Goal: Task Accomplishment & Management: Complete application form

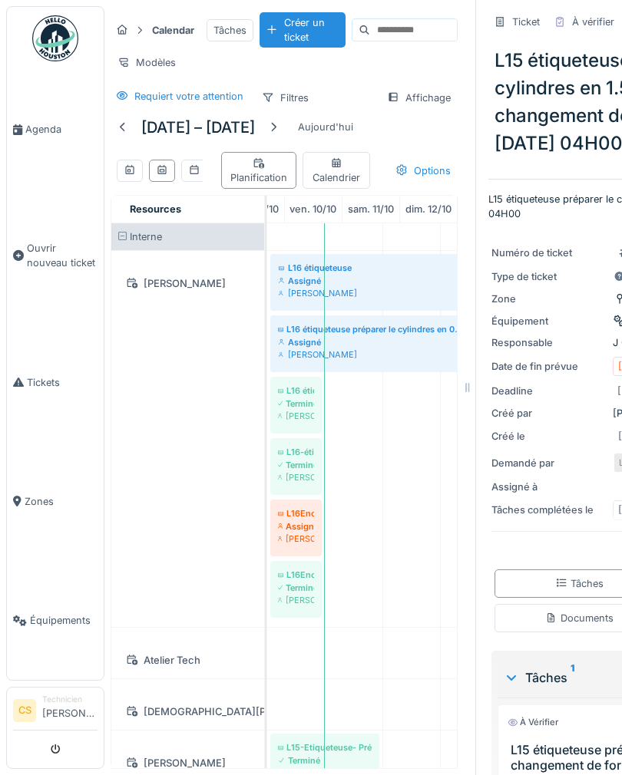
scroll to position [0, 3]
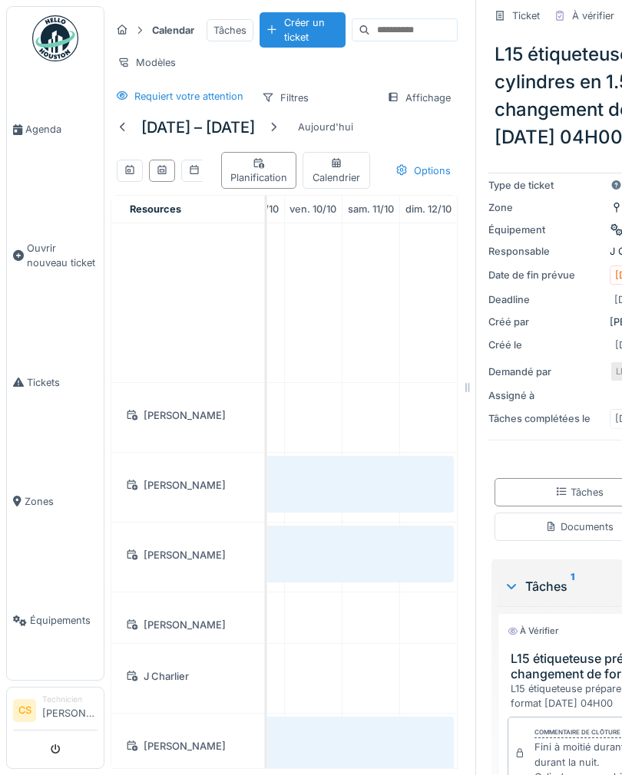
click at [31, 126] on span "Agenda" at bounding box center [61, 129] width 72 height 15
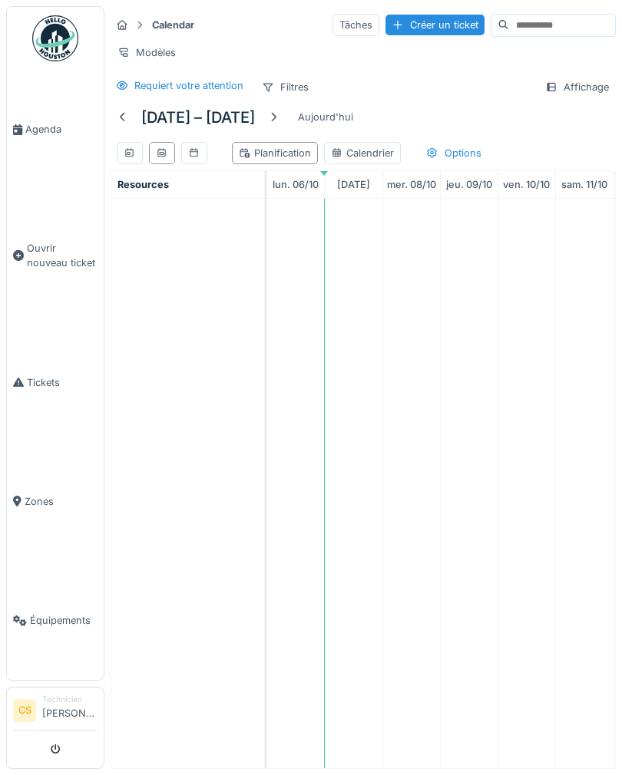
click at [405, 18] on div "Créer un ticket" at bounding box center [434, 25] width 99 height 21
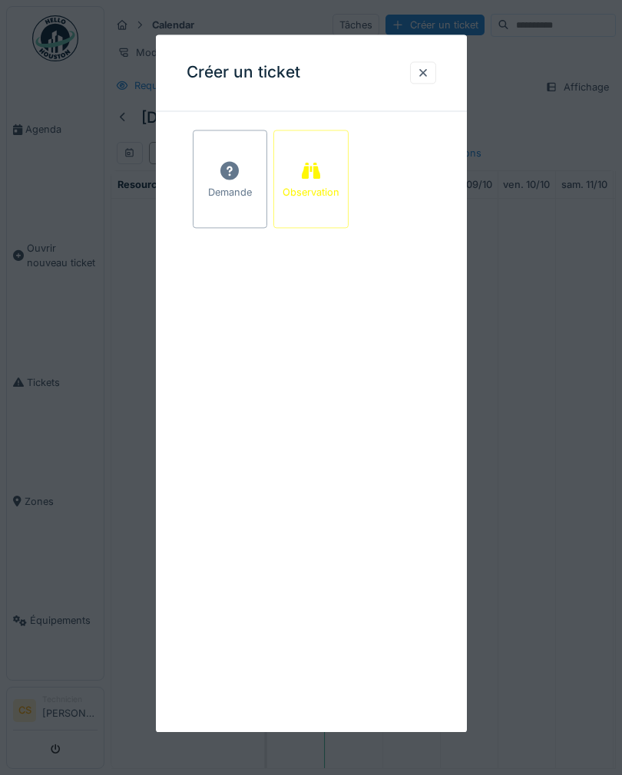
click at [222, 178] on icon at bounding box center [229, 171] width 23 height 18
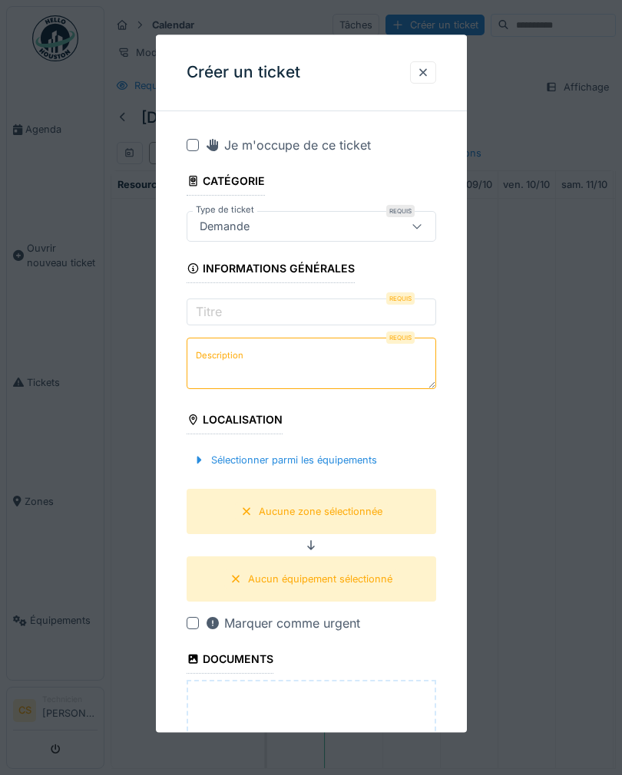
click at [425, 69] on div at bounding box center [423, 72] width 12 height 15
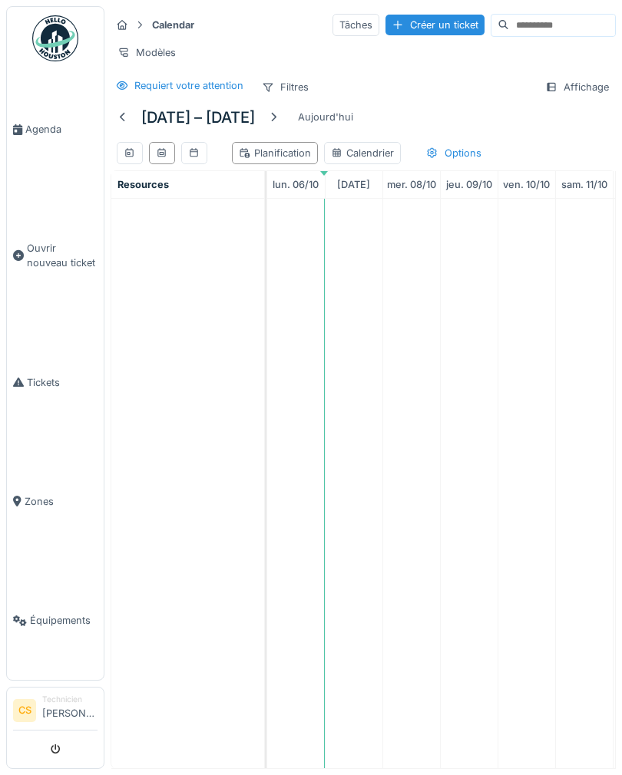
click at [414, 24] on div "Créer un ticket" at bounding box center [434, 25] width 99 height 21
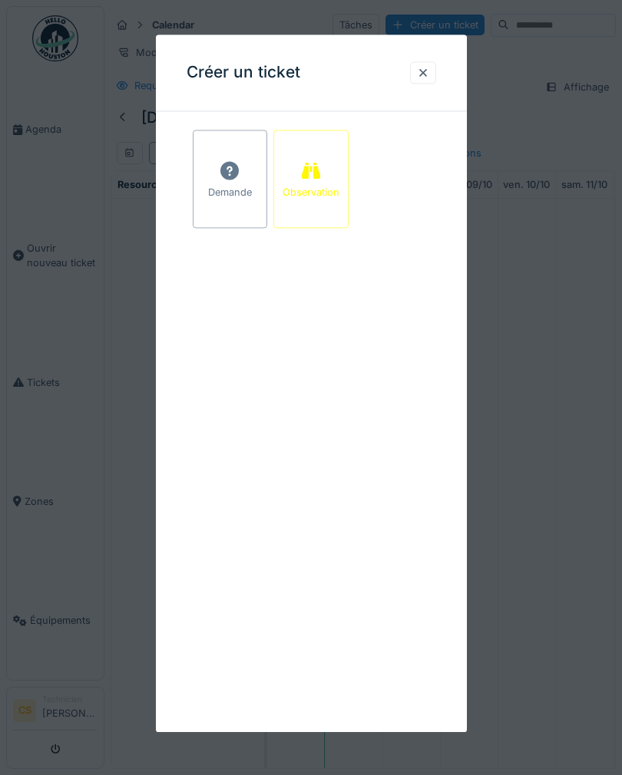
click at [318, 157] on div "Observation" at bounding box center [310, 179] width 75 height 98
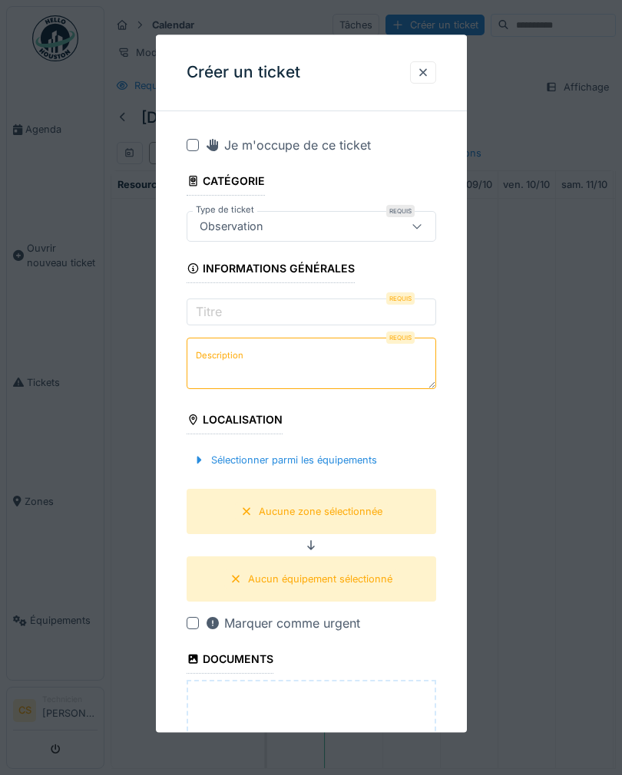
click at [206, 309] on label "Titre" at bounding box center [209, 311] width 32 height 18
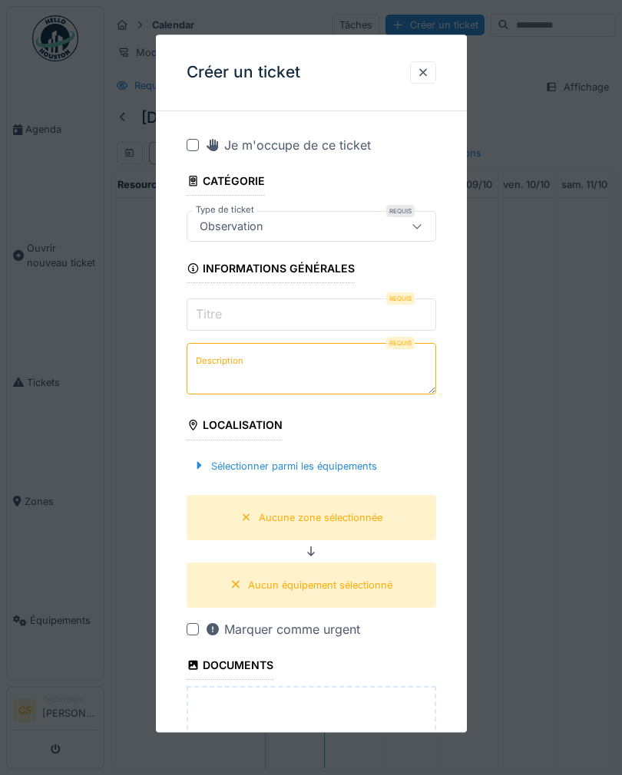
click at [206, 309] on input "Titre" at bounding box center [311, 315] width 249 height 32
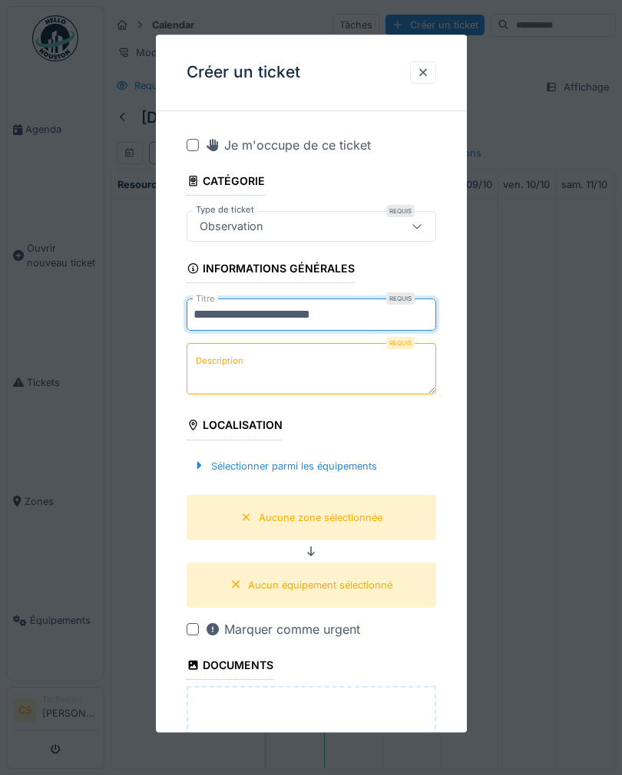
type input "**********"
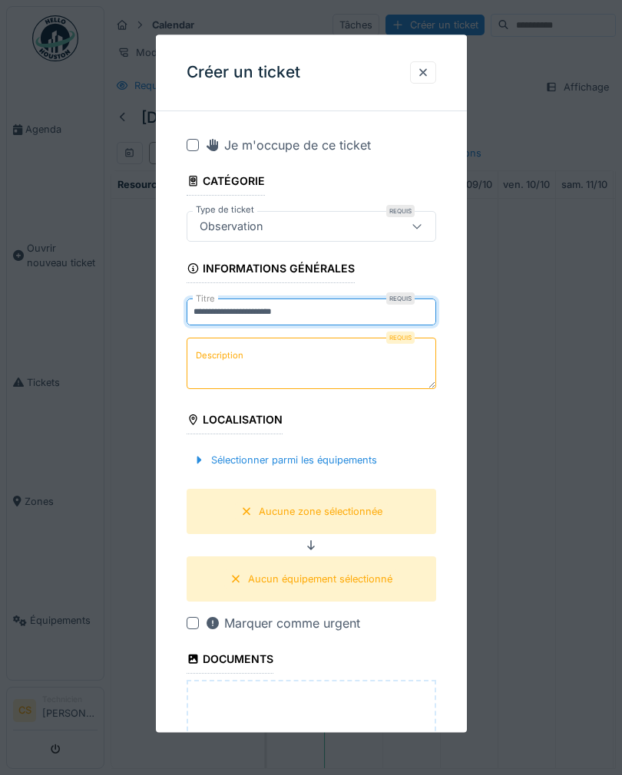
click at [218, 355] on label "Description" at bounding box center [220, 355] width 54 height 19
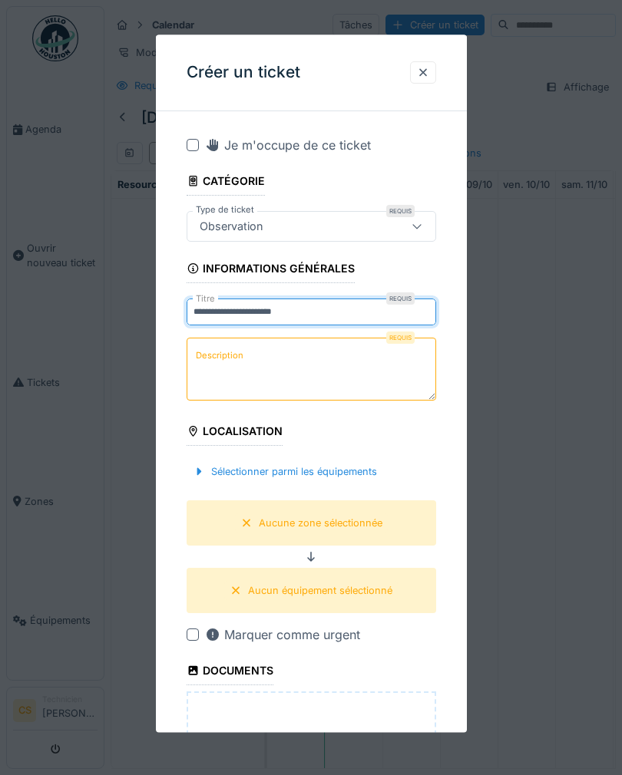
click at [218, 355] on textarea "Description" at bounding box center [311, 369] width 249 height 63
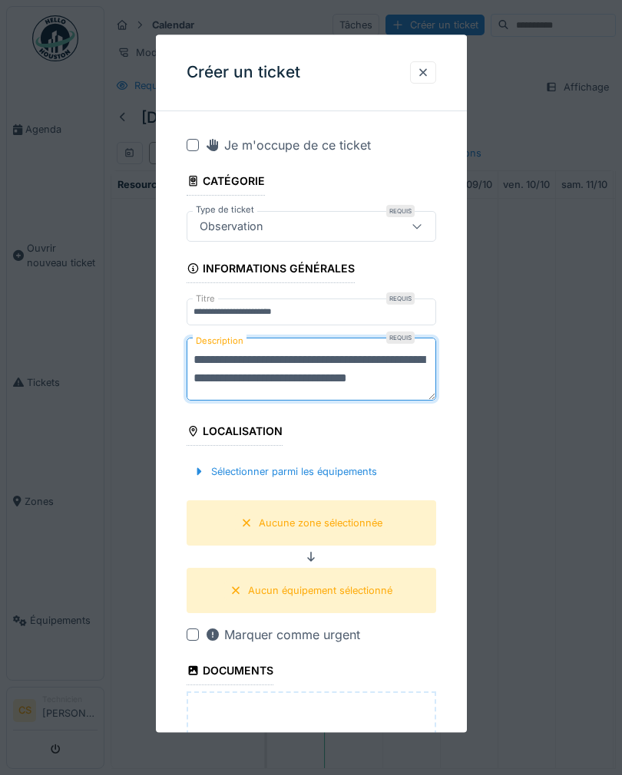
scroll to position [5, 0]
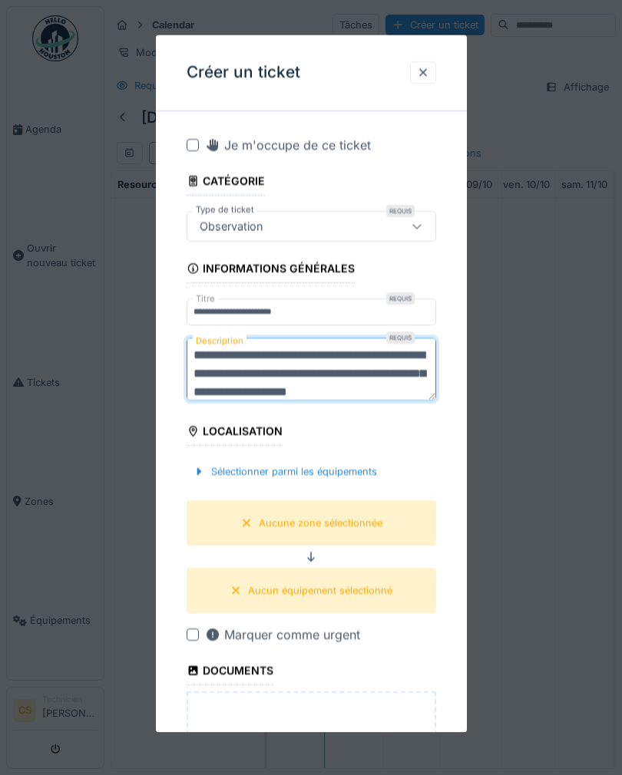
type textarea "**********"
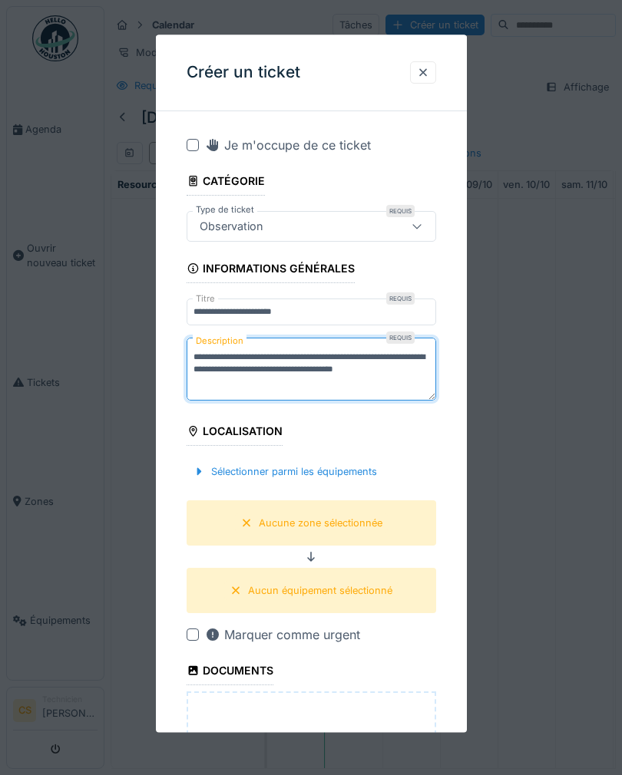
click at [208, 463] on div "Sélectionner parmi les équipements" at bounding box center [311, 471] width 249 height 45
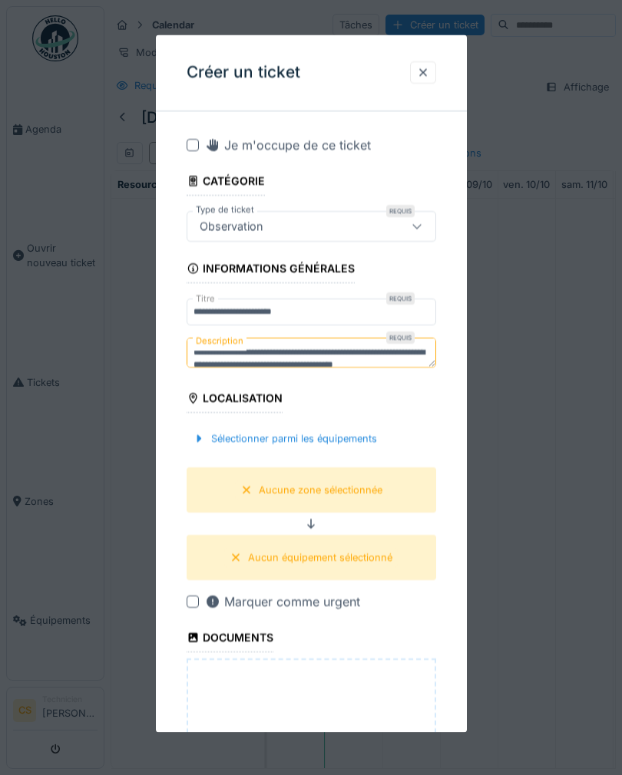
scroll to position [0, 0]
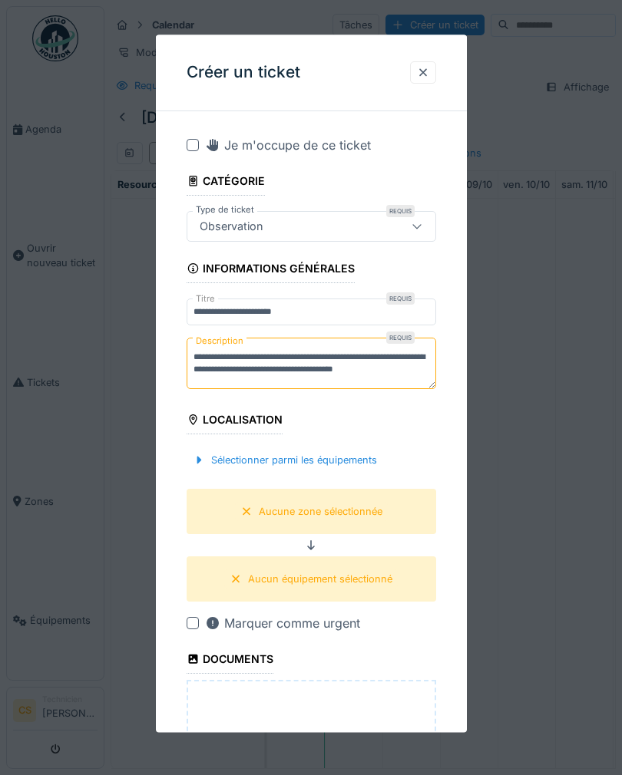
click at [196, 458] on div at bounding box center [199, 460] width 12 height 15
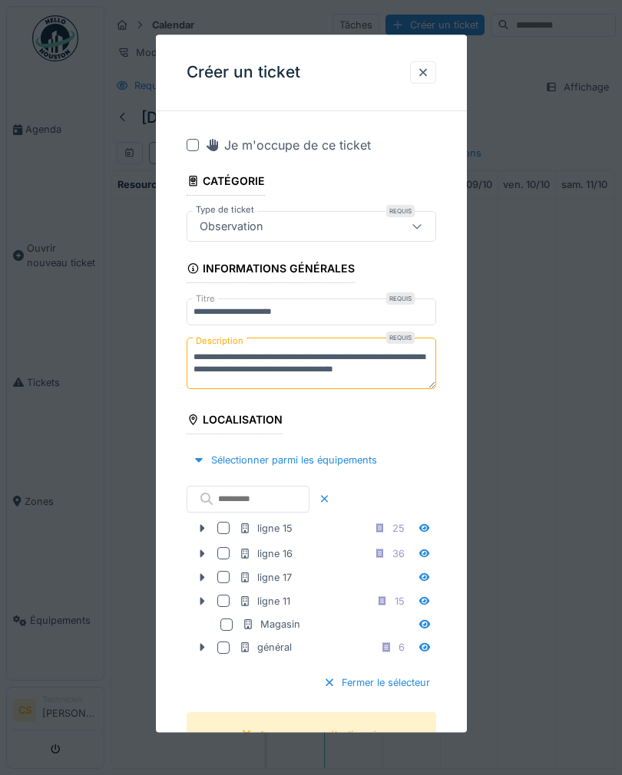
click at [227, 548] on div at bounding box center [223, 554] width 12 height 12
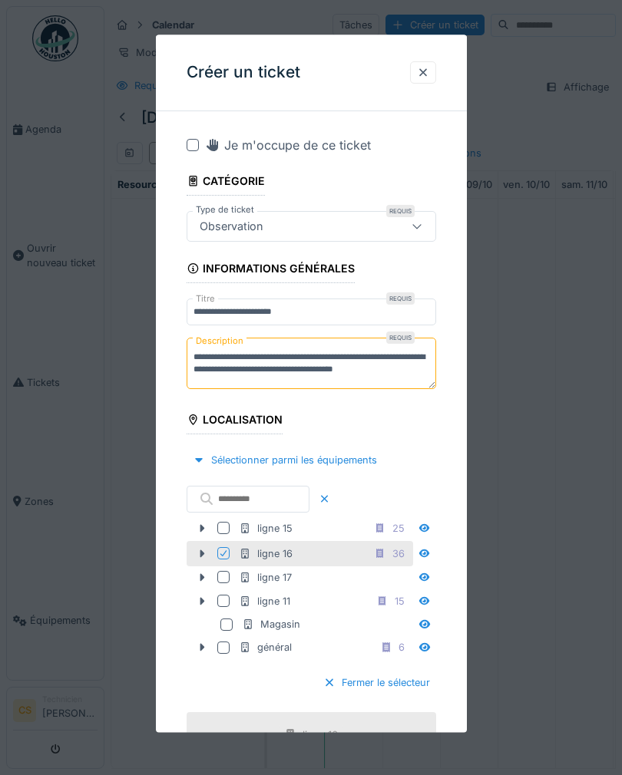
click at [201, 550] on icon at bounding box center [202, 555] width 12 height 10
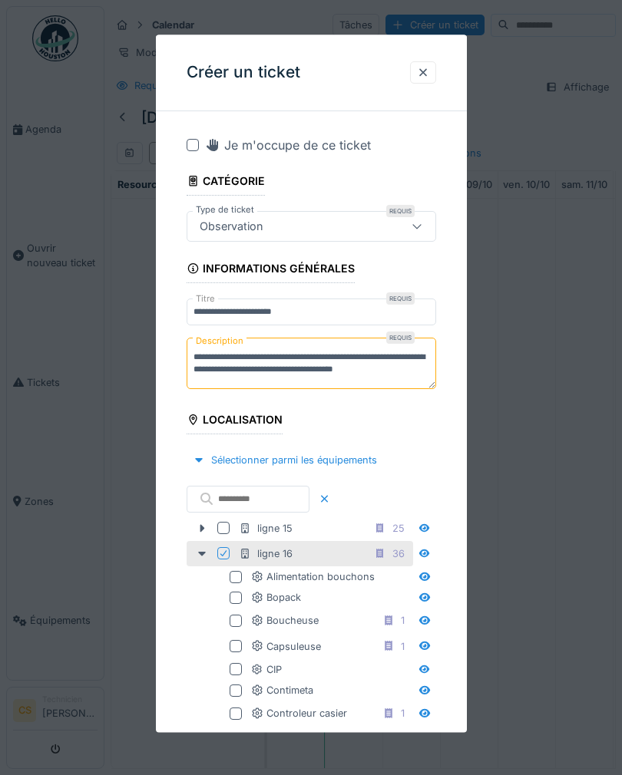
click at [187, 140] on div at bounding box center [193, 145] width 12 height 12
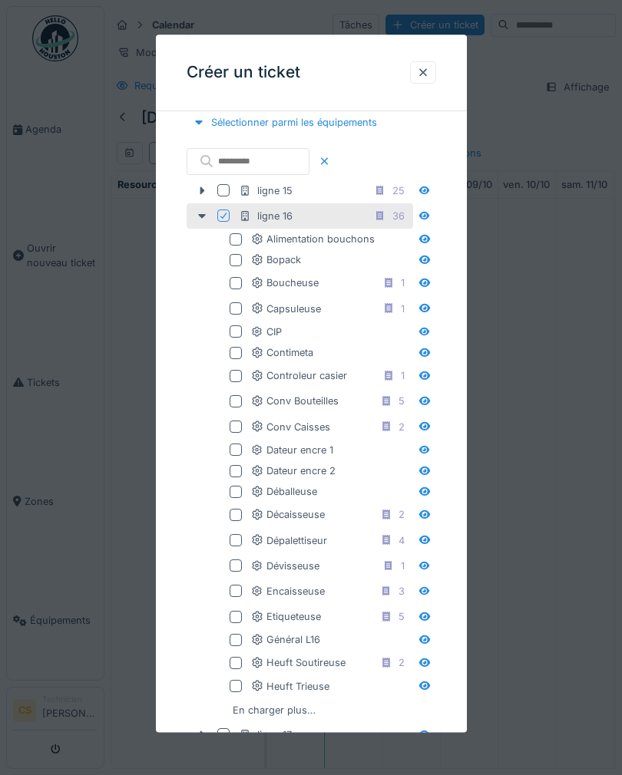
scroll to position [351, 0]
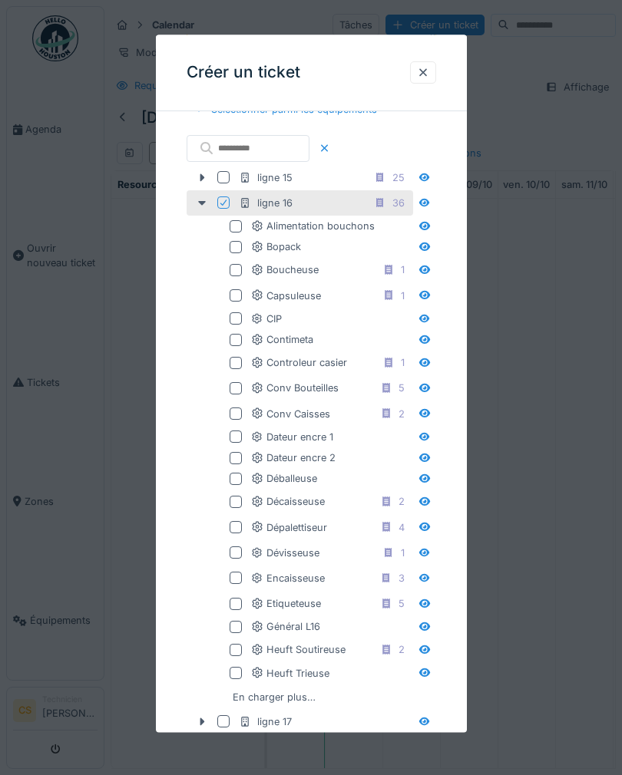
click at [236, 523] on div at bounding box center [236, 528] width 12 height 12
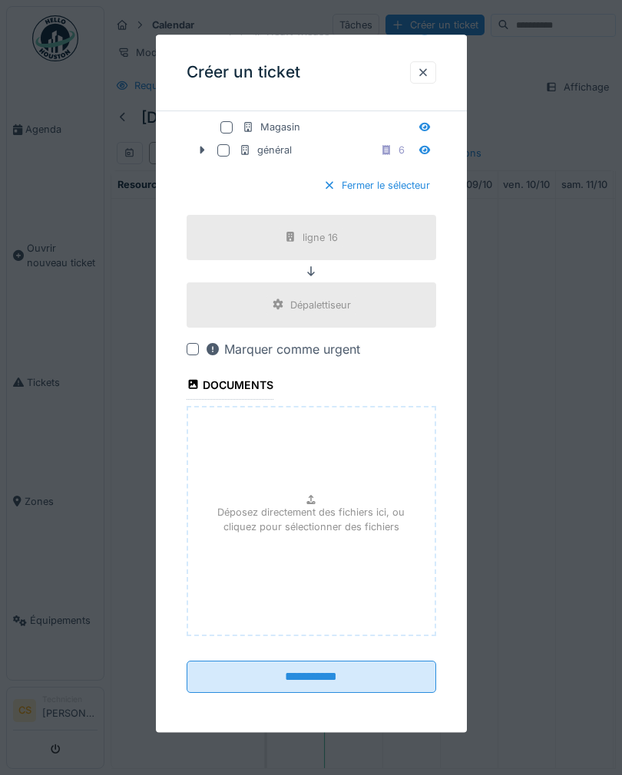
scroll to position [992, 0]
click at [287, 671] on input "**********" at bounding box center [311, 678] width 249 height 32
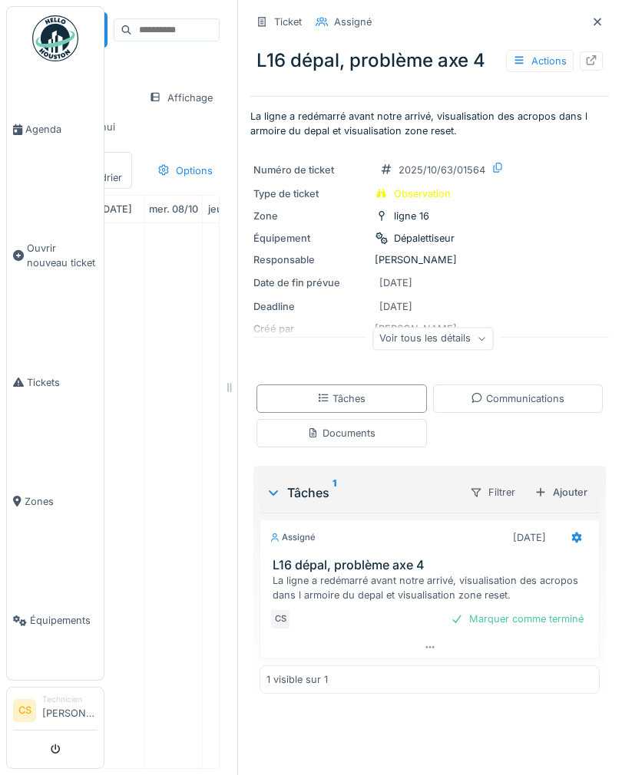
scroll to position [0, 237]
click at [494, 613] on div "Marquer comme terminé" at bounding box center [517, 619] width 145 height 21
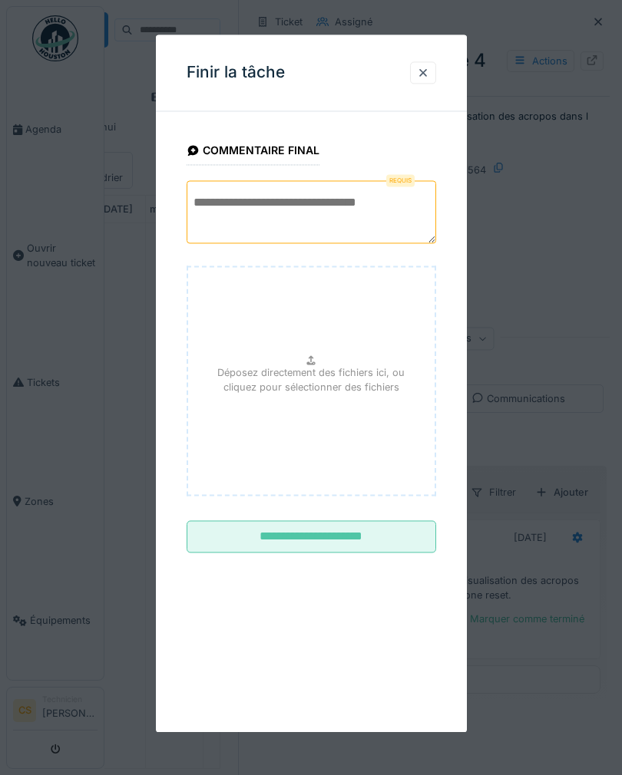
click at [227, 200] on textarea at bounding box center [311, 212] width 249 height 63
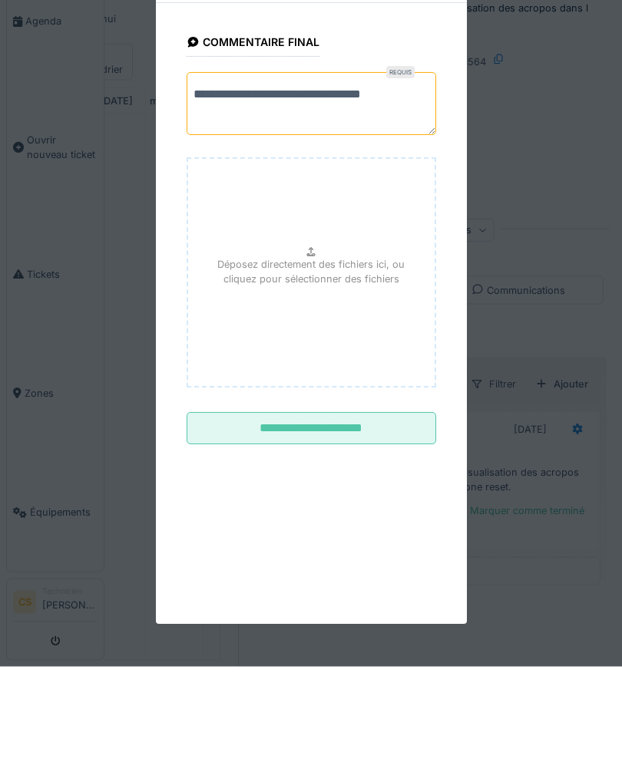
type textarea "**********"
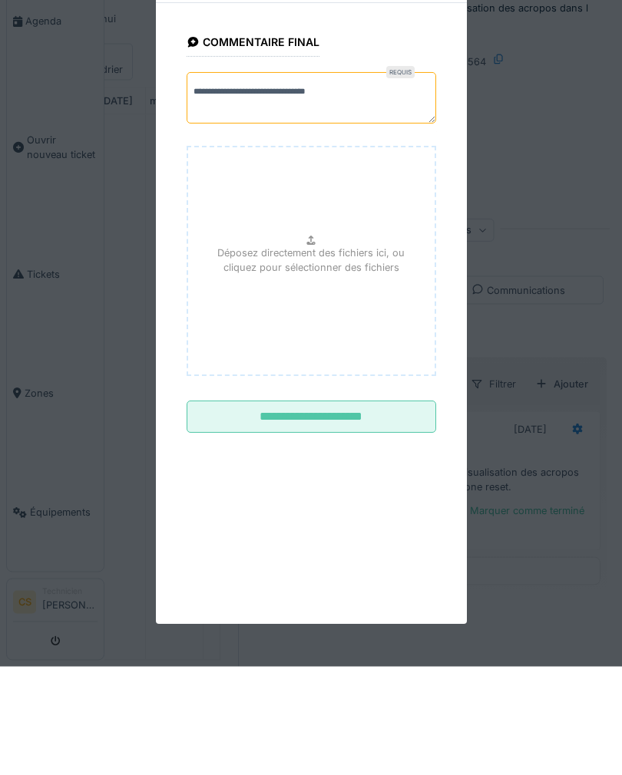
click at [232, 428] on fieldset "**********" at bounding box center [311, 339] width 249 height 430
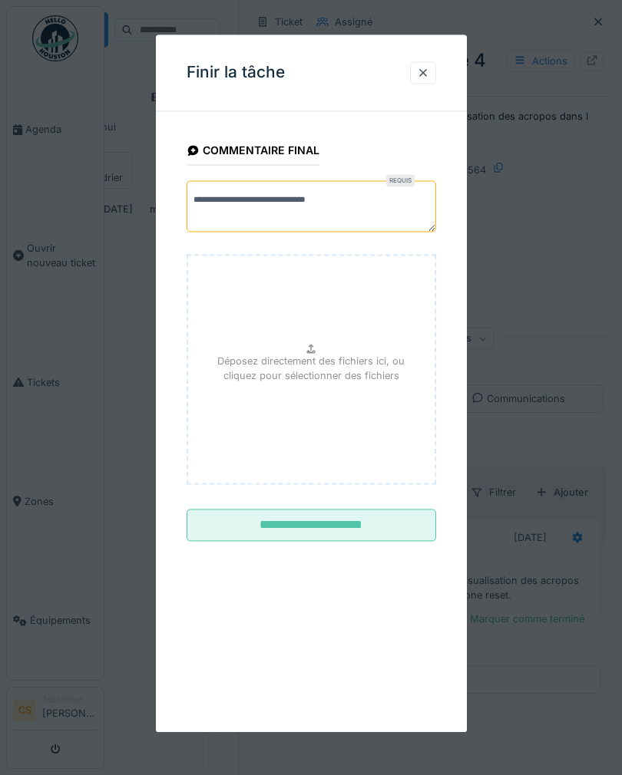
click at [310, 520] on input "**********" at bounding box center [311, 526] width 249 height 32
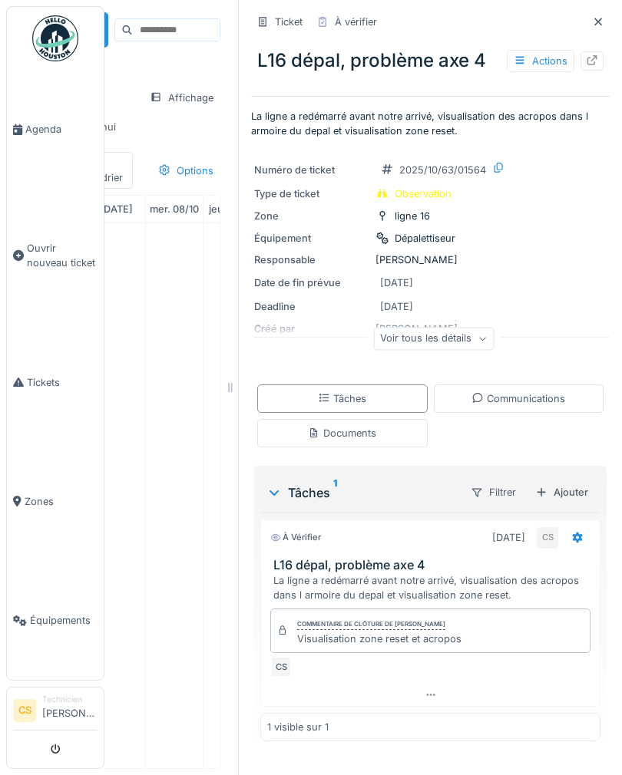
click at [31, 128] on span "Agenda" at bounding box center [61, 129] width 72 height 15
